Goal: Use online tool/utility: Utilize a website feature to perform a specific function

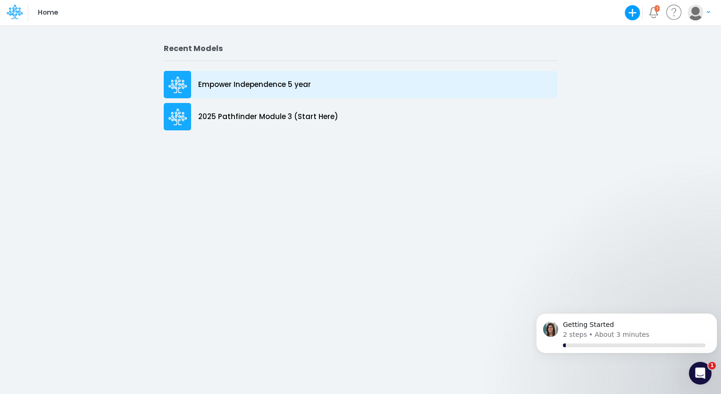
click at [298, 82] on p "Empower Independence 5 year" at bounding box center [254, 84] width 113 height 11
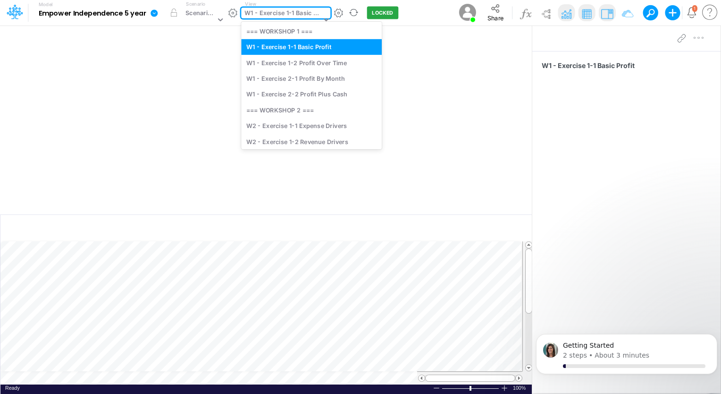
click at [287, 15] on div "W1 - Exercise 1-1 Basic Profit" at bounding box center [283, 13] width 76 height 11
click at [283, 122] on div "W2 - Exercise 1-1 Expense Drivers" at bounding box center [311, 126] width 141 height 16
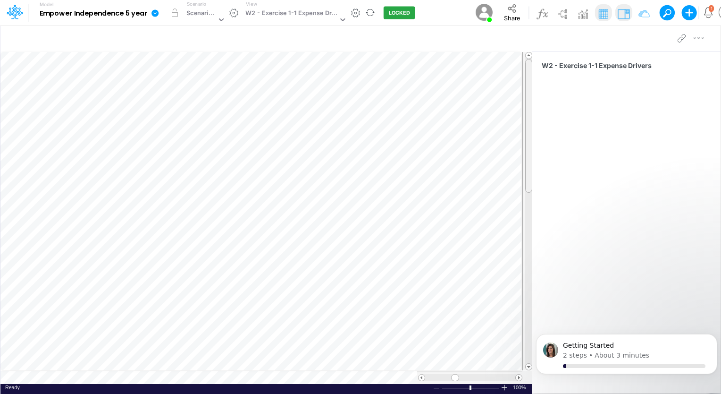
scroll to position [4, 0]
drag, startPoint x: 528, startPoint y: 129, endPoint x: 534, endPoint y: 112, distance: 18.1
click at [534, 112] on div "Insert node Component Variable Constant Group Addition Subtraction Multiplicati…" at bounding box center [360, 209] width 721 height 369
drag, startPoint x: 456, startPoint y: 378, endPoint x: 448, endPoint y: 377, distance: 8.6
click at [448, 377] on span at bounding box center [446, 377] width 6 height 6
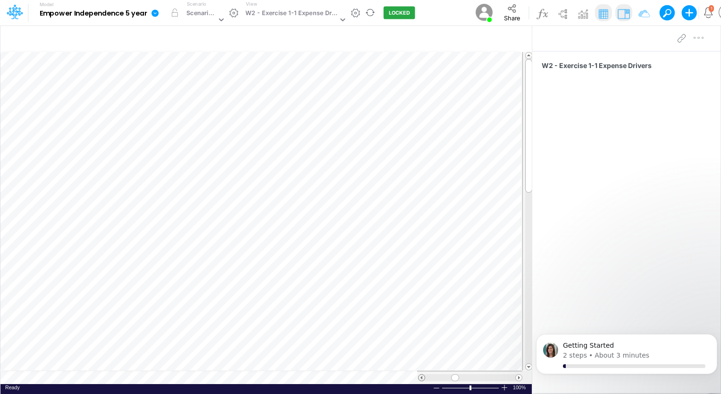
click at [421, 375] on span at bounding box center [422, 377] width 6 height 6
drag, startPoint x: 457, startPoint y: 377, endPoint x: 450, endPoint y: 378, distance: 7.1
click at [450, 378] on span at bounding box center [448, 377] width 6 height 6
click at [424, 377] on span at bounding box center [422, 377] width 6 height 6
click at [421, 375] on span at bounding box center [422, 377] width 6 height 6
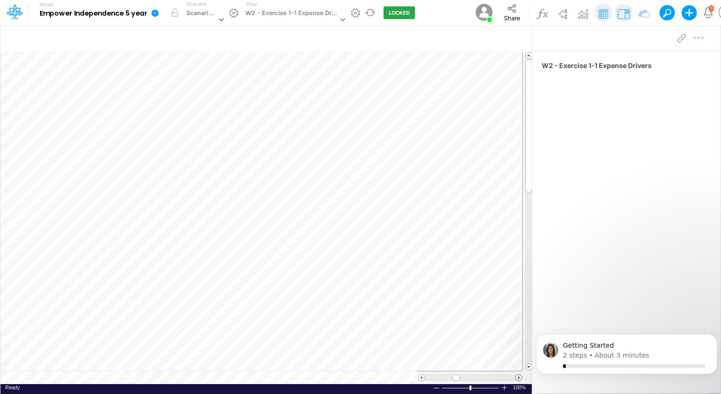
click at [517, 376] on span at bounding box center [519, 377] width 6 height 6
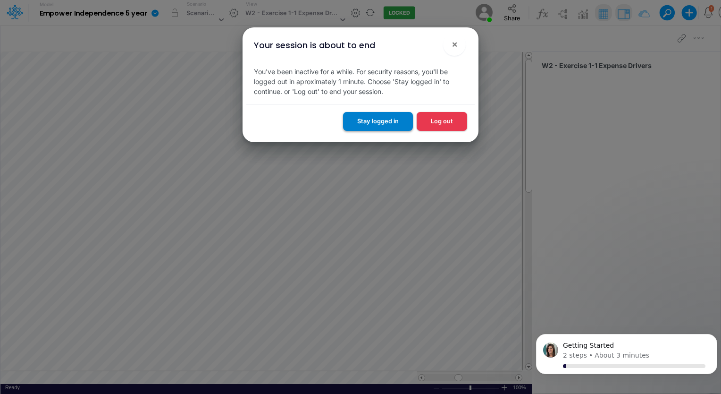
click at [368, 120] on button "Stay logged in" at bounding box center [378, 121] width 70 height 18
